Goal: Share content

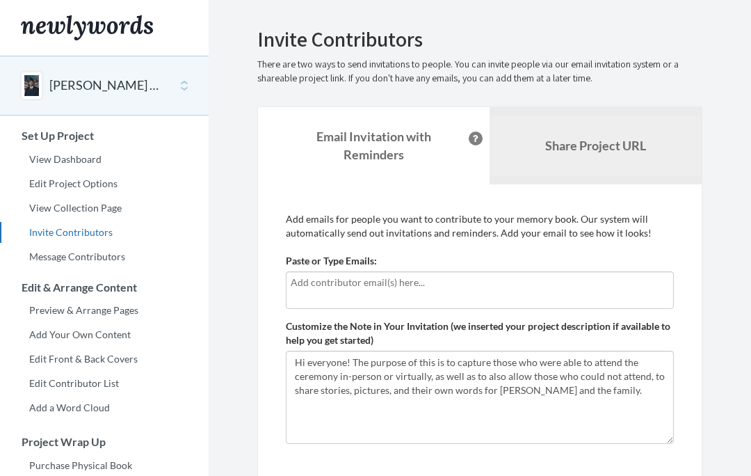
click at [631, 136] on link "Share Project URL" at bounding box center [596, 146] width 212 height 60
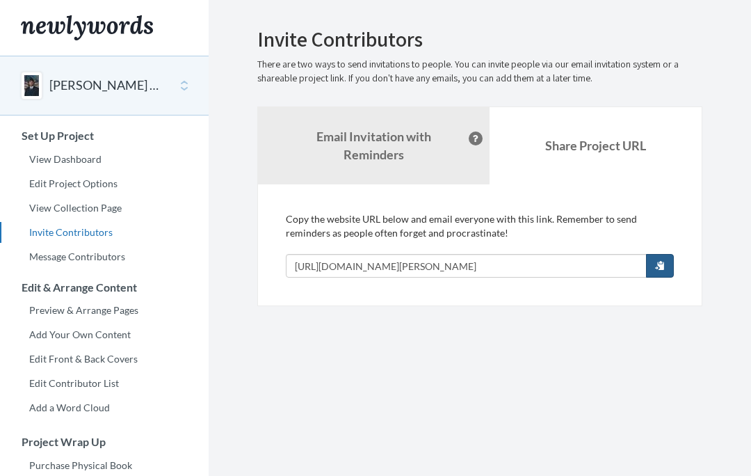
click at [668, 264] on button "button" at bounding box center [660, 266] width 28 height 24
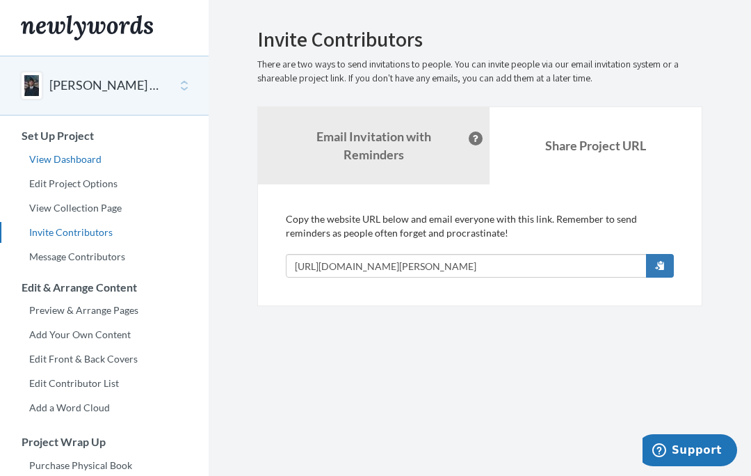
click at [51, 163] on link "View Dashboard" at bounding box center [104, 159] width 209 height 21
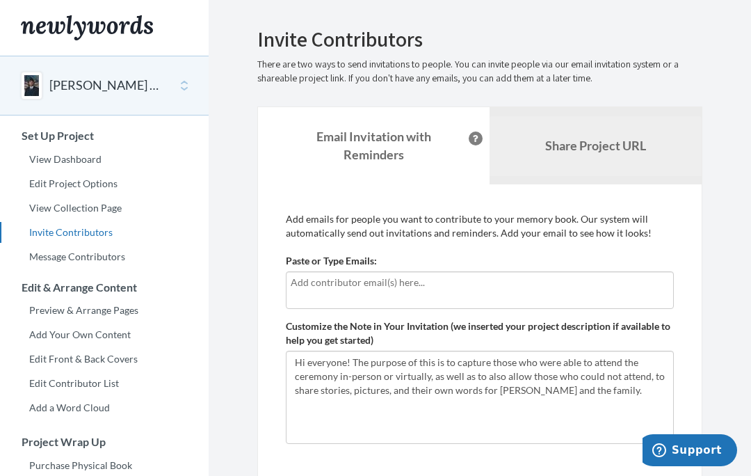
click at [626, 149] on b "Share Project URL" at bounding box center [595, 145] width 101 height 15
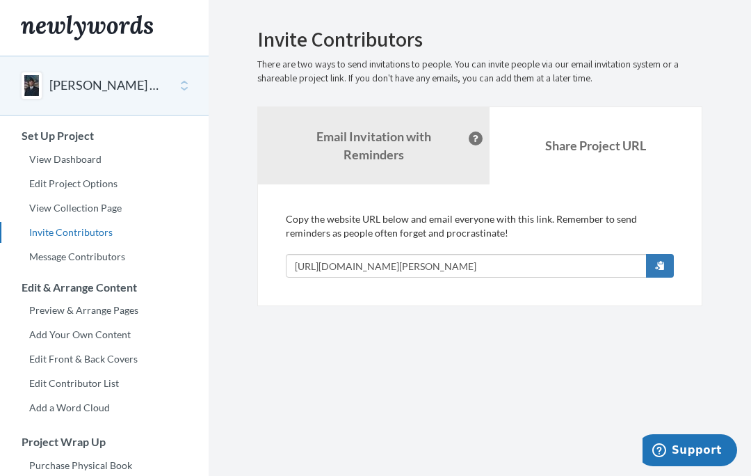
click at [262, 0] on section "Emails have been sent! Invite Contributors There are two ways to send invitatio…" at bounding box center [480, 345] width 542 height 691
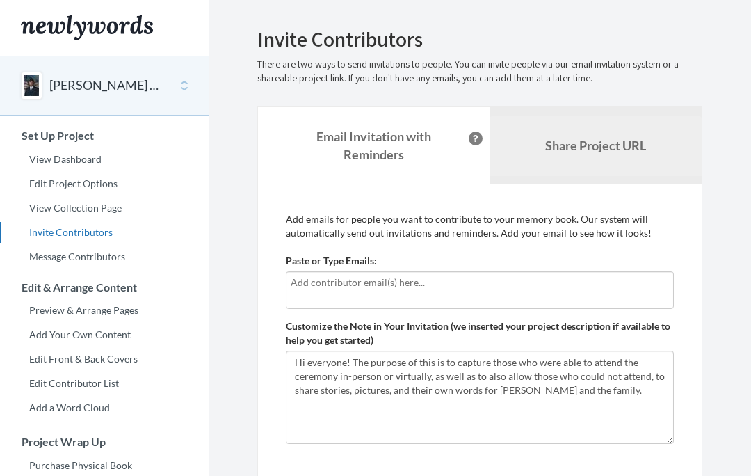
click at [595, 173] on link "Share Project URL" at bounding box center [596, 146] width 212 height 60
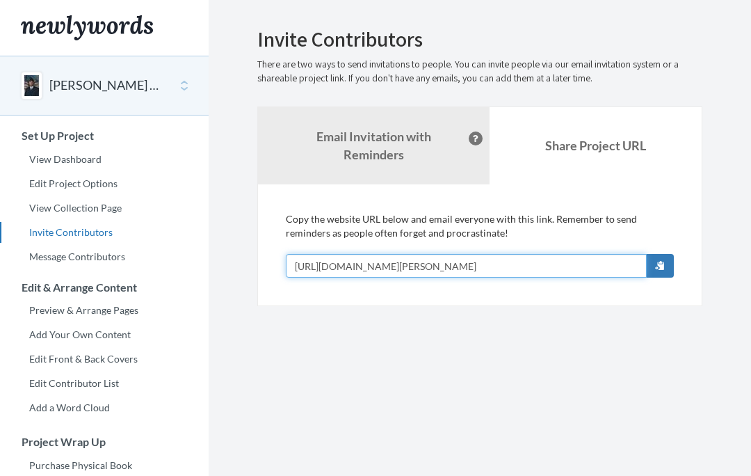
click at [545, 267] on input "[URL][DOMAIN_NAME][PERSON_NAME]" at bounding box center [466, 266] width 361 height 24
click at [480, 274] on input "[URL][DOMAIN_NAME][PERSON_NAME]" at bounding box center [466, 266] width 361 height 24
